Goal: Transaction & Acquisition: Purchase product/service

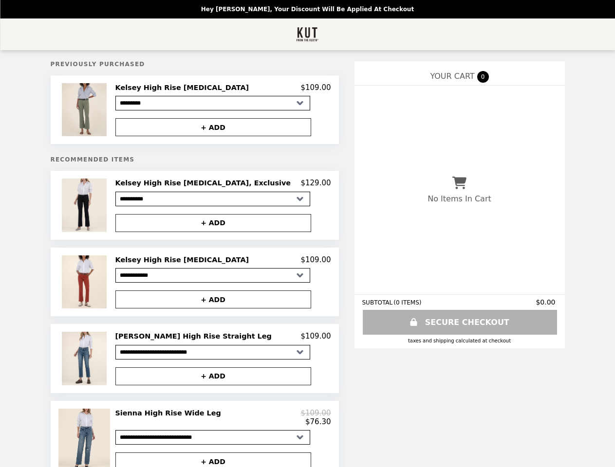
click at [105, 111] on img at bounding box center [85, 109] width 47 height 53
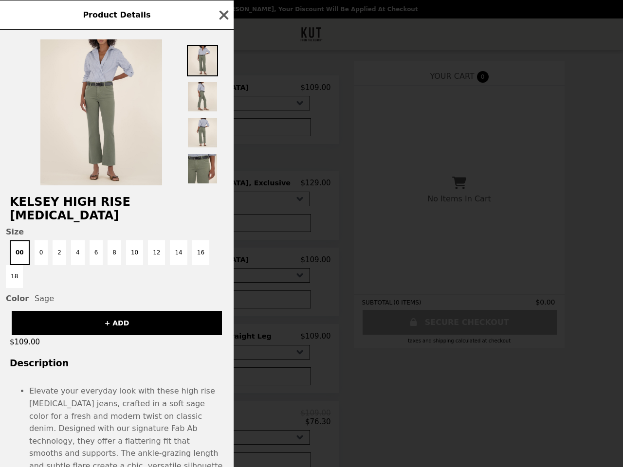
click at [223, 89] on div "Product Details Kelsey High Rise [MEDICAL_DATA] Size 00 0 2 4 6 8 10 12 14 16 1…" at bounding box center [311, 233] width 623 height 467
click at [223, 129] on div at bounding box center [117, 108] width 234 height 156
click at [105, 208] on h2 "Kelsey High Rise [MEDICAL_DATA]" at bounding box center [117, 208] width 234 height 27
click at [223, 186] on div "Product Details Kelsey High Rise [MEDICAL_DATA] Size 00 0 2 4 6 8 10 12 14 16 1…" at bounding box center [311, 233] width 623 height 467
click at [223, 226] on button "+ ADD" at bounding box center [213, 223] width 196 height 18
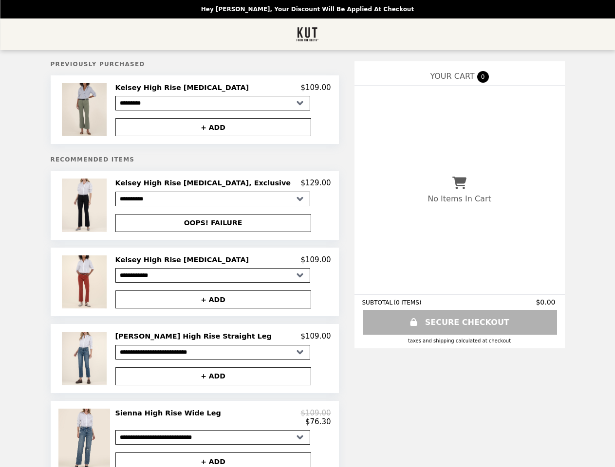
click at [105, 286] on img at bounding box center [85, 282] width 47 height 53
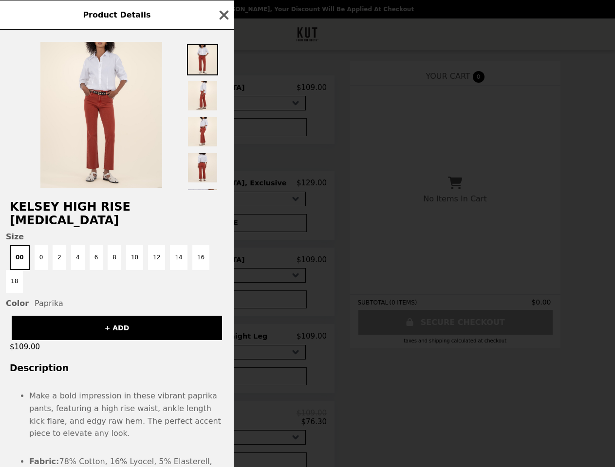
click at [223, 264] on div "Product Details Kelsey High Rise [MEDICAL_DATA] Size 00 0 2 4 6 8 10 12 14 16 1…" at bounding box center [307, 233] width 615 height 467
click at [223, 308] on div "+ ADD" at bounding box center [117, 324] width 234 height 32
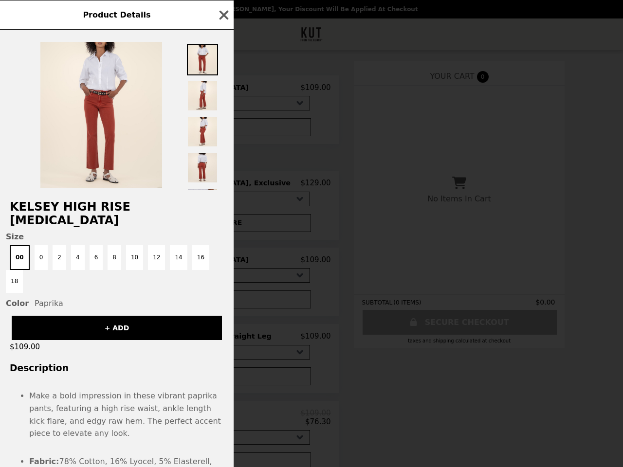
click at [105, 363] on div "Product Details Kelsey High Rise [MEDICAL_DATA] Size 00 0 2 4 6 8 10 12 14 16 1…" at bounding box center [311, 233] width 623 height 467
